Goal: Task Accomplishment & Management: Complete application form

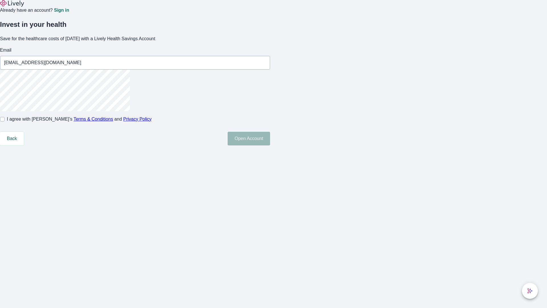
click at [5, 121] on input "I agree with Lively’s Terms & Conditions and Privacy Policy" at bounding box center [2, 119] width 5 height 5
checkbox input "true"
click at [270, 145] on button "Open Account" at bounding box center [249, 139] width 42 height 14
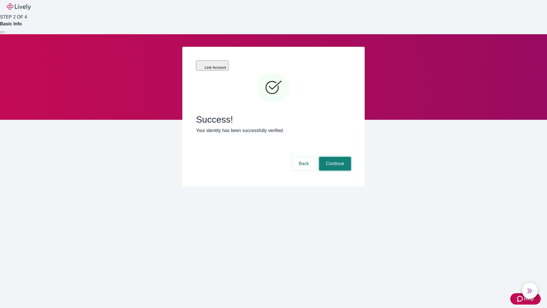
click at [334, 157] on button "Continue" at bounding box center [335, 164] width 32 height 14
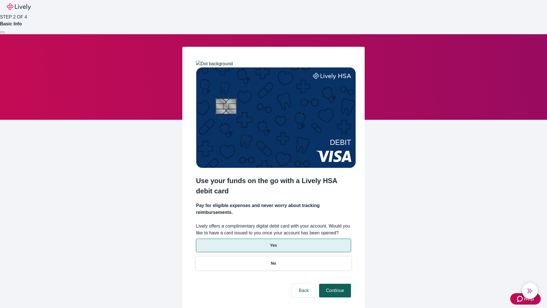
click at [273, 260] on p "No" at bounding box center [273, 263] width 5 height 6
click at [334, 284] on button "Continue" at bounding box center [335, 291] width 32 height 14
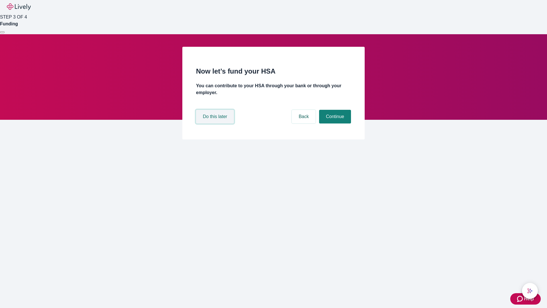
click at [216, 123] on button "Do this later" at bounding box center [215, 117] width 38 height 14
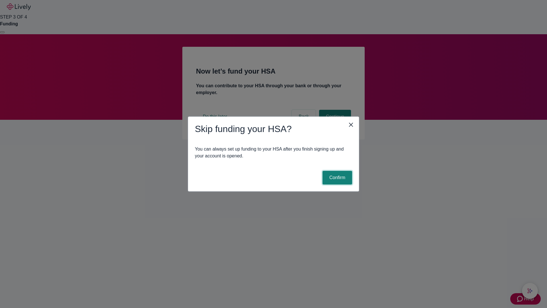
click at [337, 178] on button "Confirm" at bounding box center [338, 178] width 30 height 14
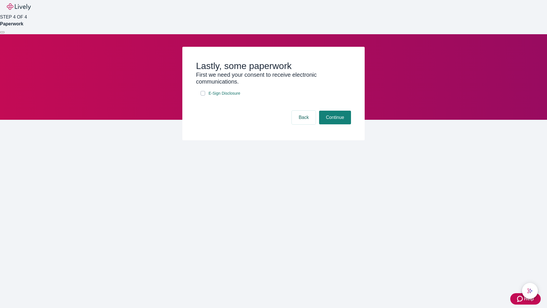
click at [203, 95] on input "E-Sign Disclosure" at bounding box center [203, 93] width 5 height 5
checkbox input "true"
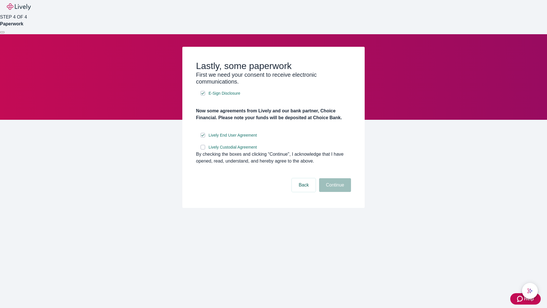
click at [203, 149] on input "Lively Custodial Agreement" at bounding box center [203, 147] width 5 height 5
checkbox input "true"
click at [334, 192] on button "Continue" at bounding box center [335, 185] width 32 height 14
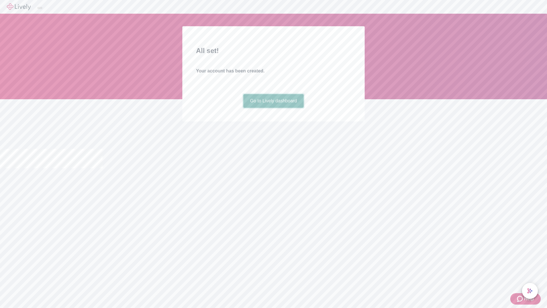
click at [273, 108] on link "Go to Lively dashboard" at bounding box center [273, 101] width 61 height 14
